Goal: Transaction & Acquisition: Subscribe to service/newsletter

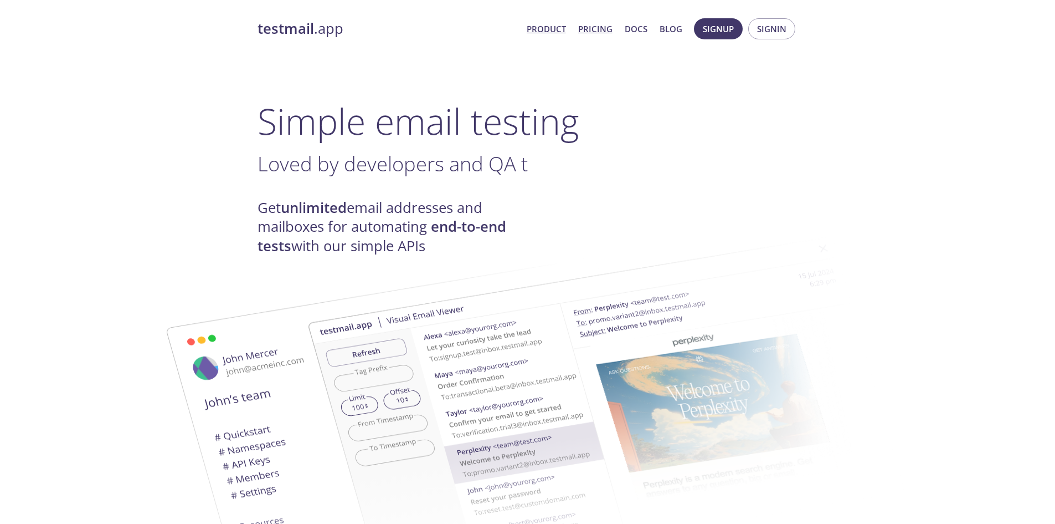
click at [606, 30] on link "Pricing" at bounding box center [595, 29] width 34 height 14
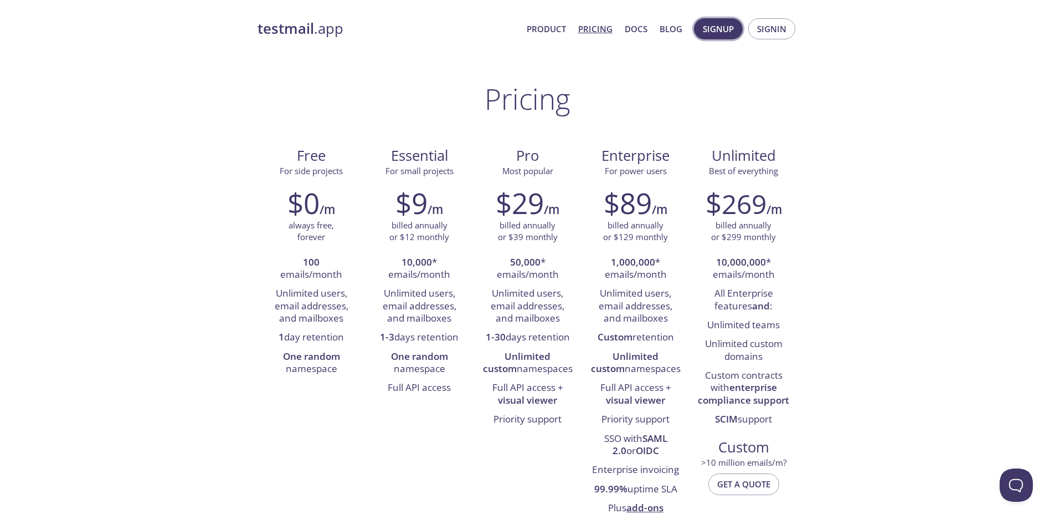
click at [714, 39] on button "Signup" at bounding box center [718, 28] width 49 height 21
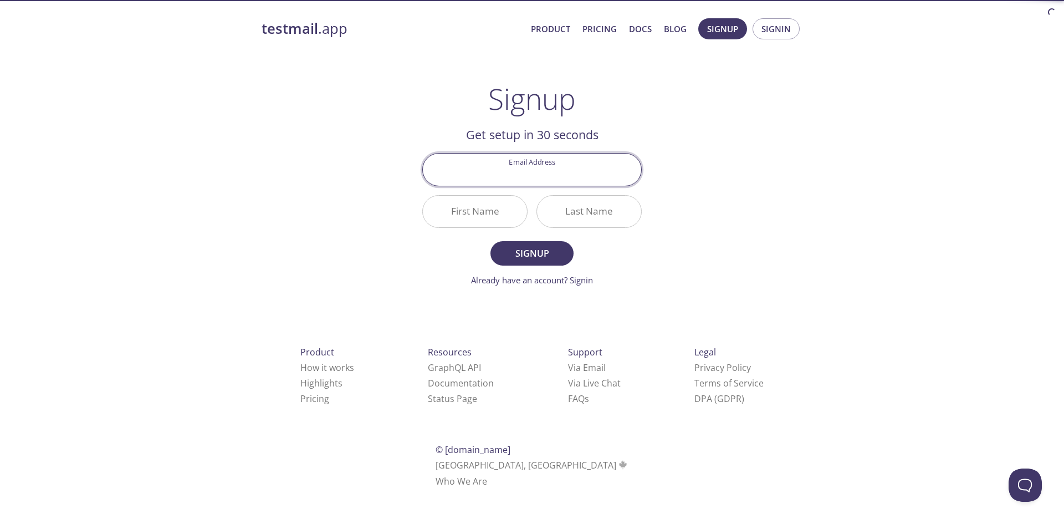
click at [536, 169] on input "Email Address" at bounding box center [532, 169] width 218 height 32
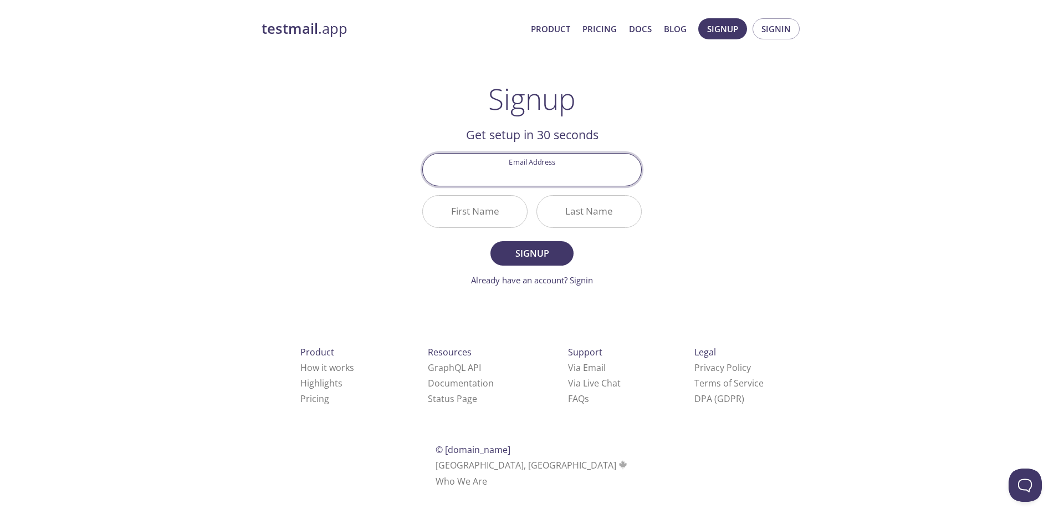
type input "[EMAIL_ADDRESS][DOMAIN_NAME]"
click at [488, 215] on input "First Name" at bounding box center [475, 212] width 104 height 32
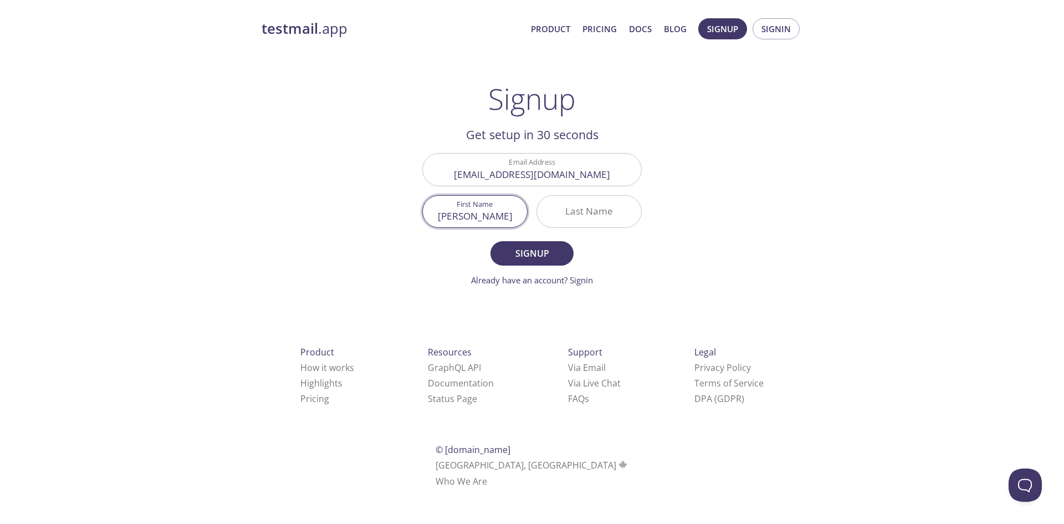
type input "[PERSON_NAME]"
type input "Golconda"
click at [515, 247] on span "Signup" at bounding box center [531, 253] width 59 height 16
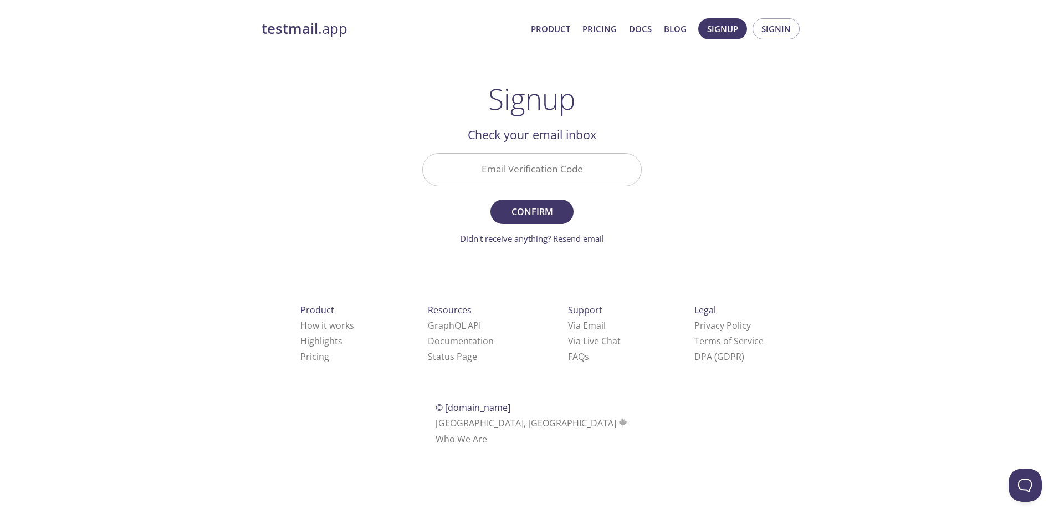
click at [529, 178] on input "Email Verification Code" at bounding box center [532, 169] width 218 height 32
paste input "R2MGLST"
type input "R2MGLST"
click at [546, 199] on button "Confirm" at bounding box center [531, 211] width 83 height 24
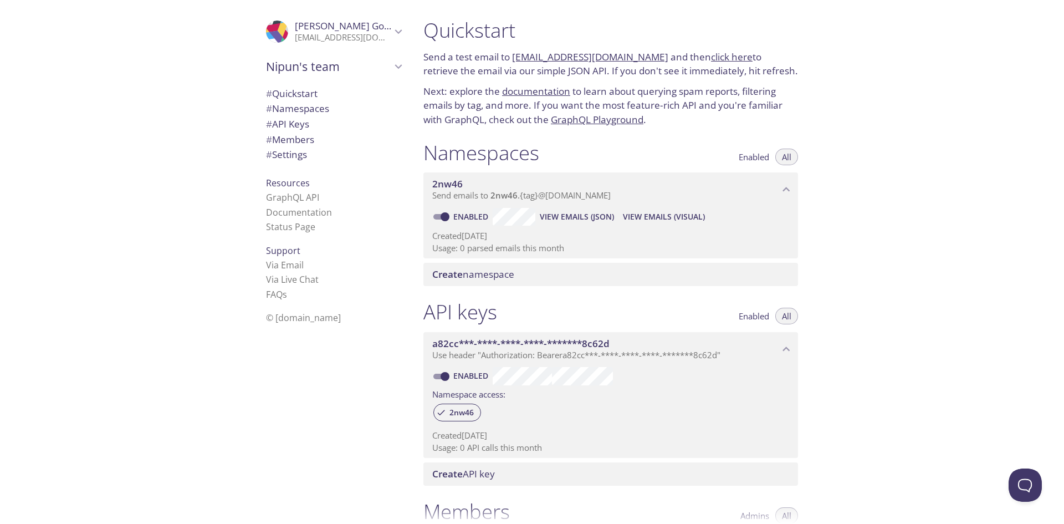
click at [715, 53] on link "click here" at bounding box center [732, 56] width 42 height 13
click at [501, 114] on p "Next: explore the documentation to learn about querying spam reports, filtering…" at bounding box center [610, 105] width 375 height 43
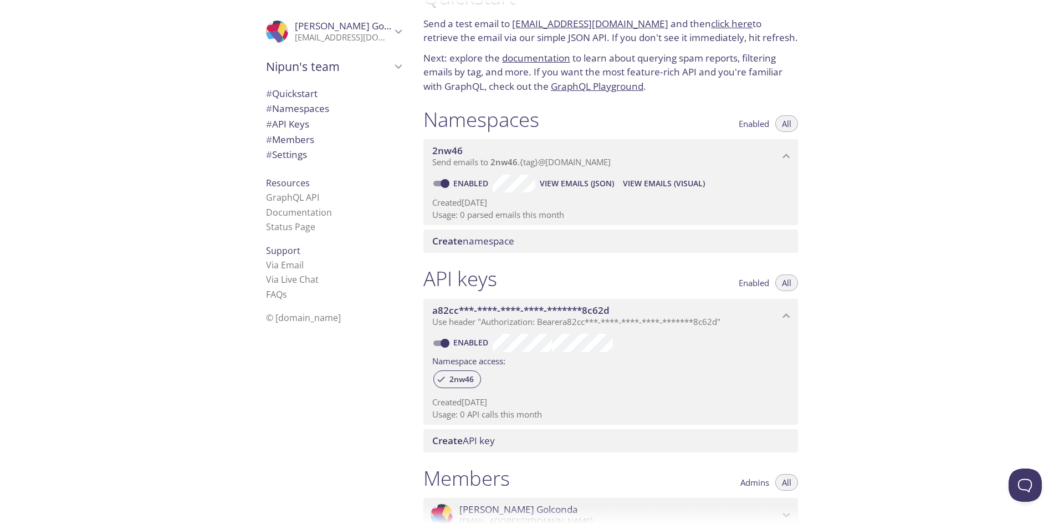
scroll to position [34, 0]
click at [671, 182] on span "View Emails (Visual)" at bounding box center [664, 182] width 82 height 13
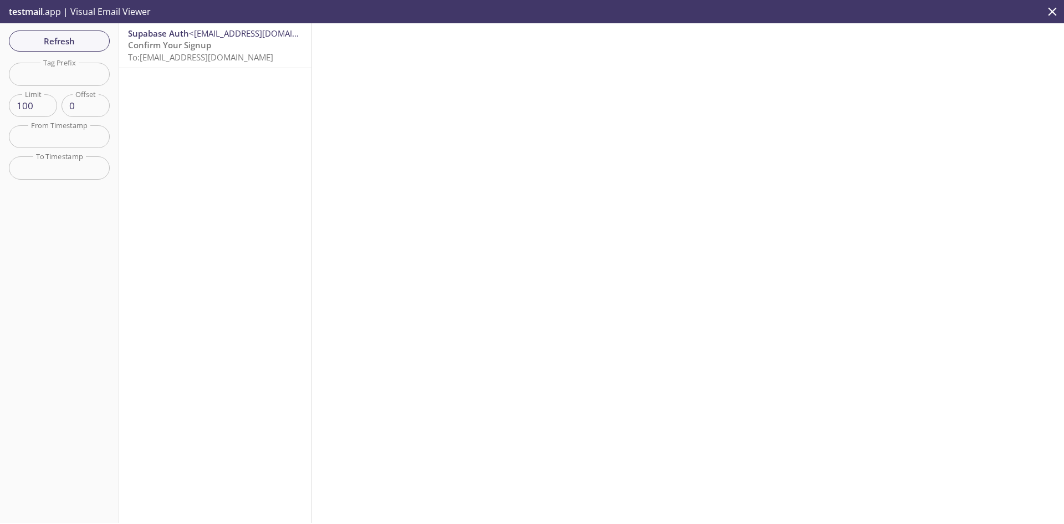
click at [254, 52] on span "To: [EMAIL_ADDRESS][DOMAIN_NAME]" at bounding box center [200, 57] width 145 height 11
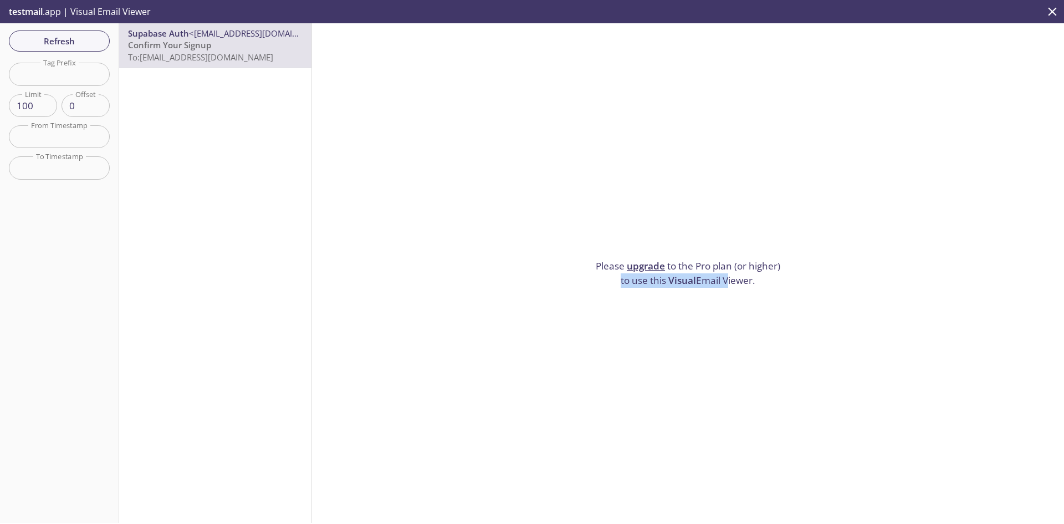
drag, startPoint x: 614, startPoint y: 282, endPoint x: 720, endPoint y: 269, distance: 106.6
click at [720, 269] on p "Please upgrade to the Pro plan (or higher) to use this Visual Email Viewer." at bounding box center [688, 273] width 194 height 28
click at [231, 53] on span "To: [EMAIL_ADDRESS][DOMAIN_NAME]" at bounding box center [200, 57] width 145 height 11
click at [540, 160] on div "Please upgrade to the Pro plan (or higher) to use this Visual Email Viewer." at bounding box center [688, 272] width 752 height 499
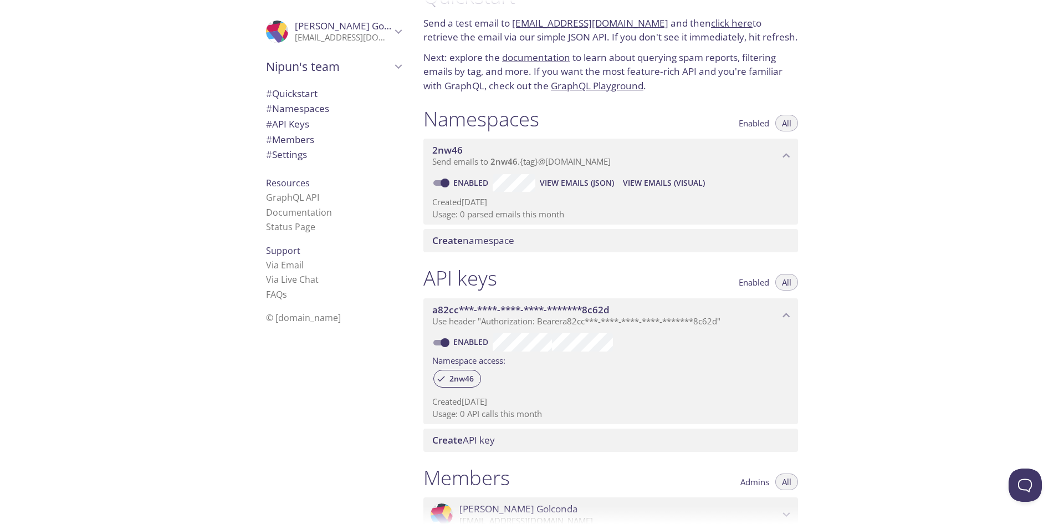
click at [598, 180] on span "View Emails (JSON)" at bounding box center [577, 182] width 74 height 13
